Goal: Check status: Check status

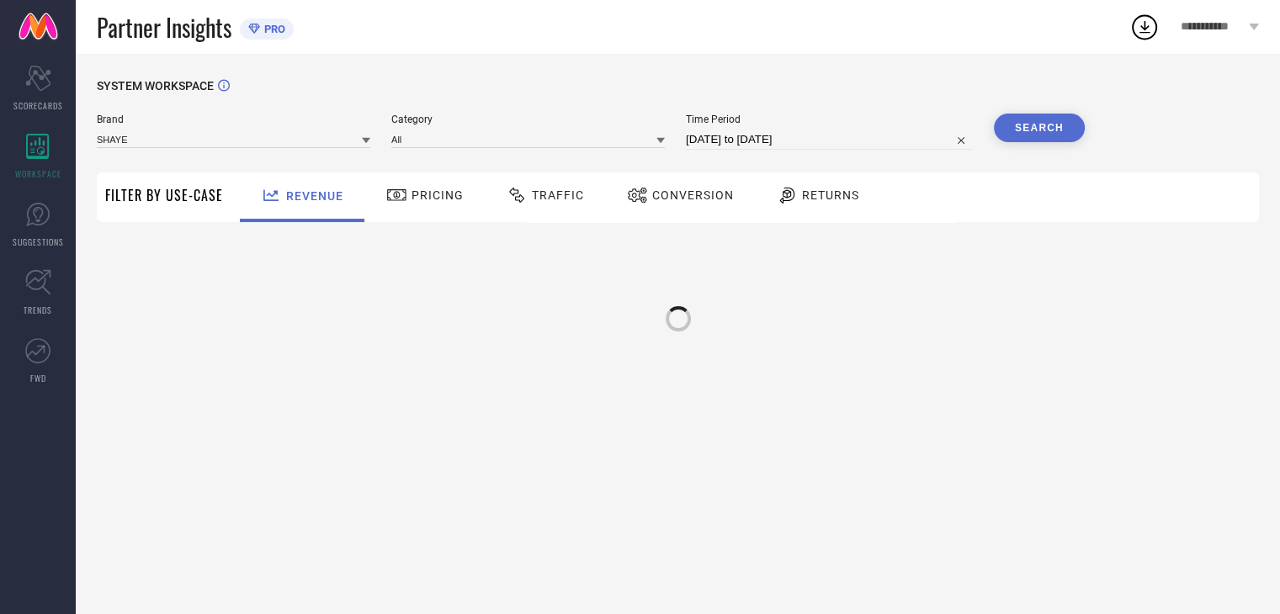
click at [667, 201] on span "Conversion" at bounding box center [693, 194] width 82 height 13
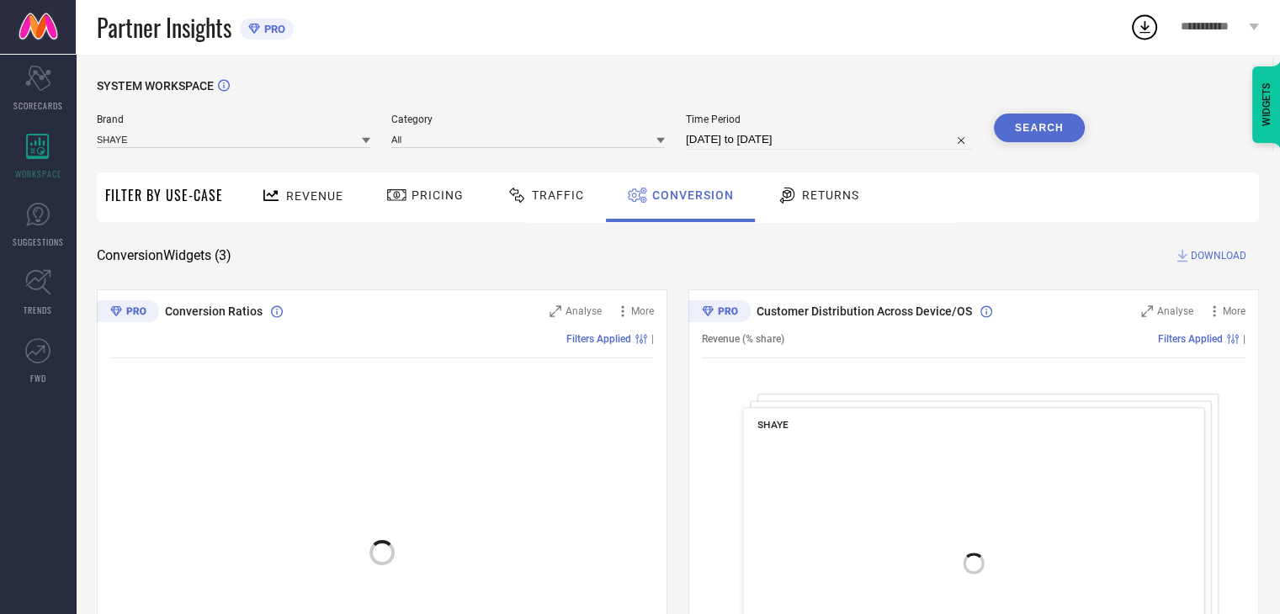
click at [843, 139] on input "[DATE] to [DATE]" at bounding box center [829, 140] width 287 height 20
select select "8"
select select "2025"
select select "9"
select select "2025"
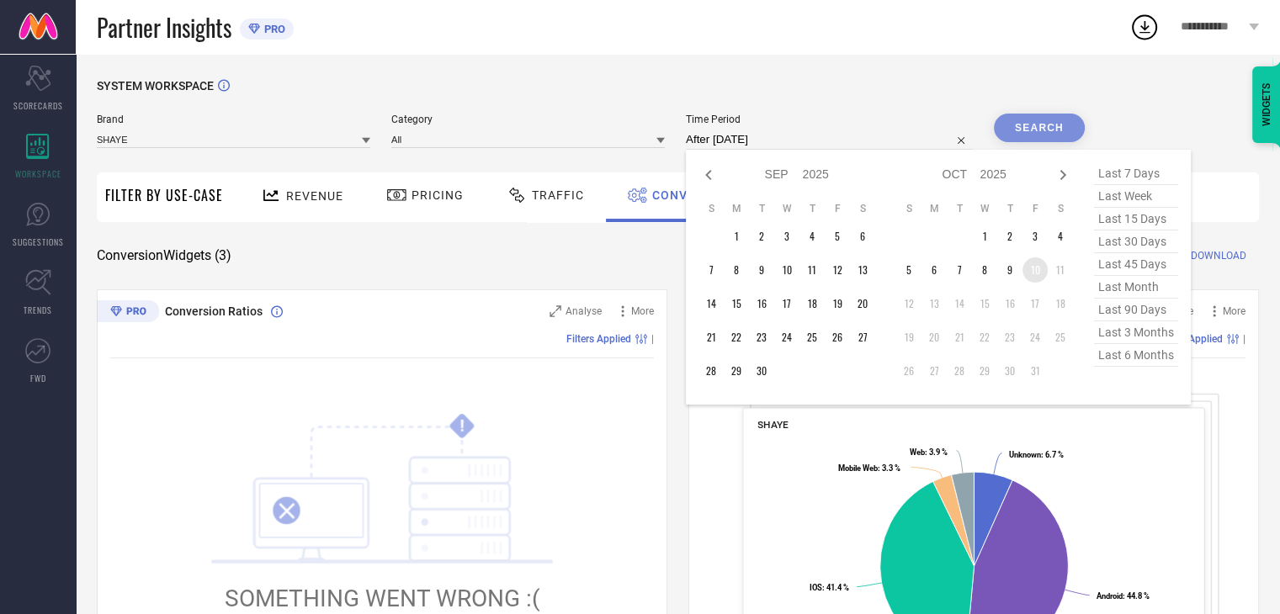
click at [1039, 275] on td "10" at bounding box center [1034, 269] width 25 height 25
type input "10-10-2025 to 10-10-2025"
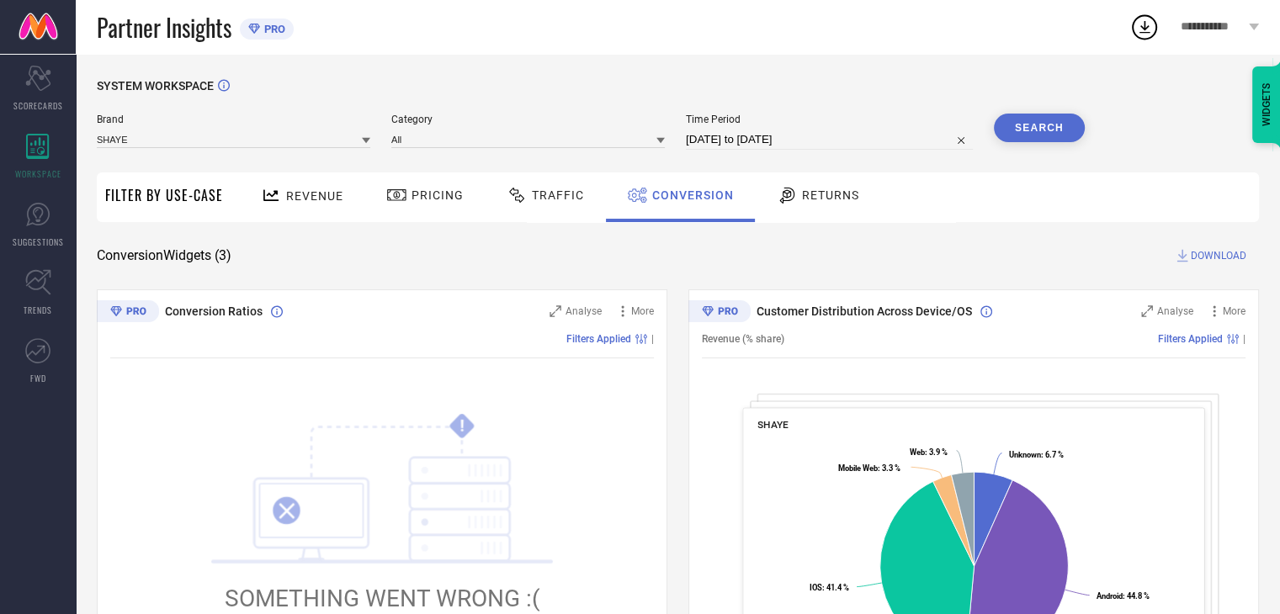
click at [1040, 130] on button "Search" at bounding box center [1038, 128] width 91 height 29
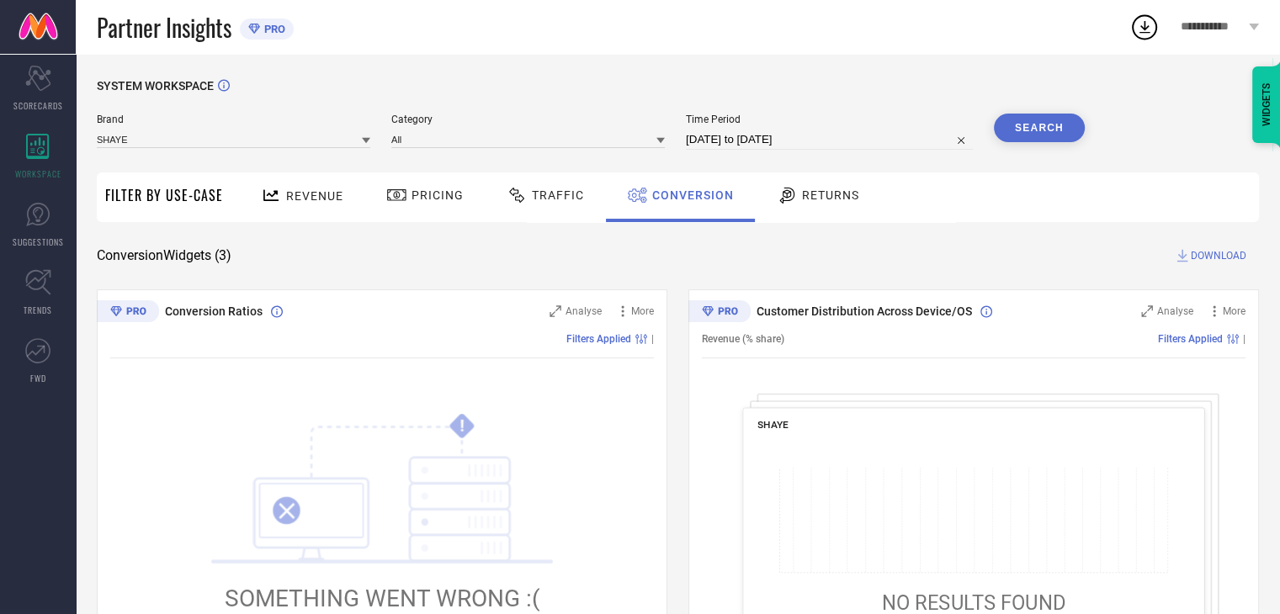
click at [1205, 263] on span "DOWNLOAD" at bounding box center [1218, 255] width 56 height 17
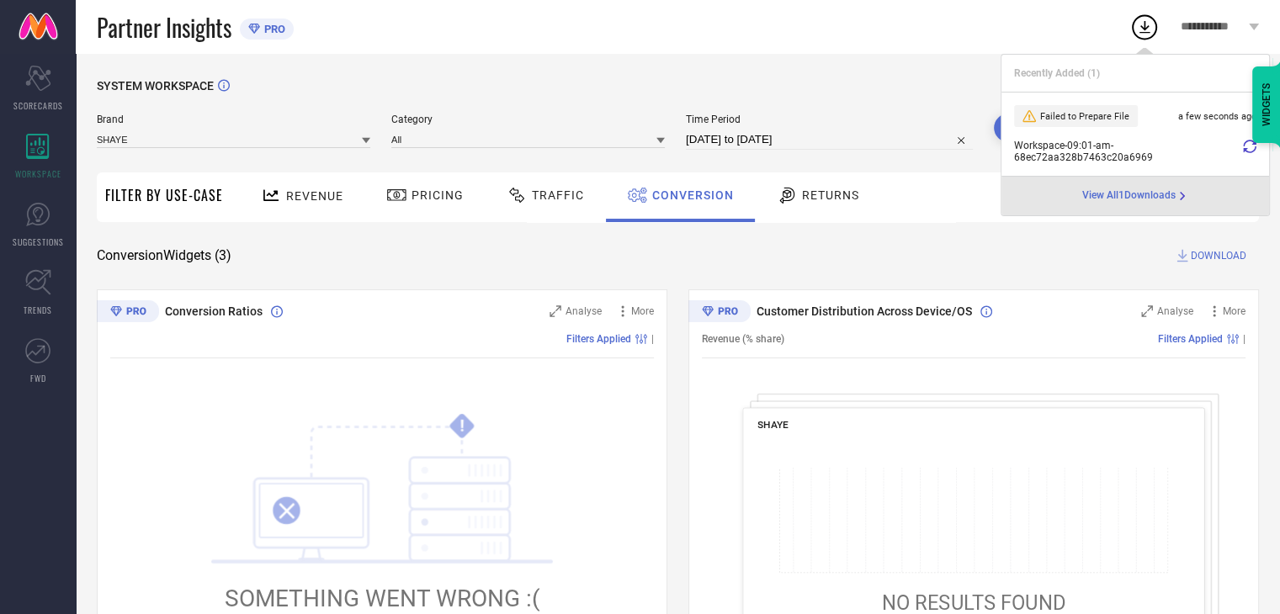
click at [1254, 149] on icon at bounding box center [1248, 146] width 13 height 13
